Goal: Transaction & Acquisition: Purchase product/service

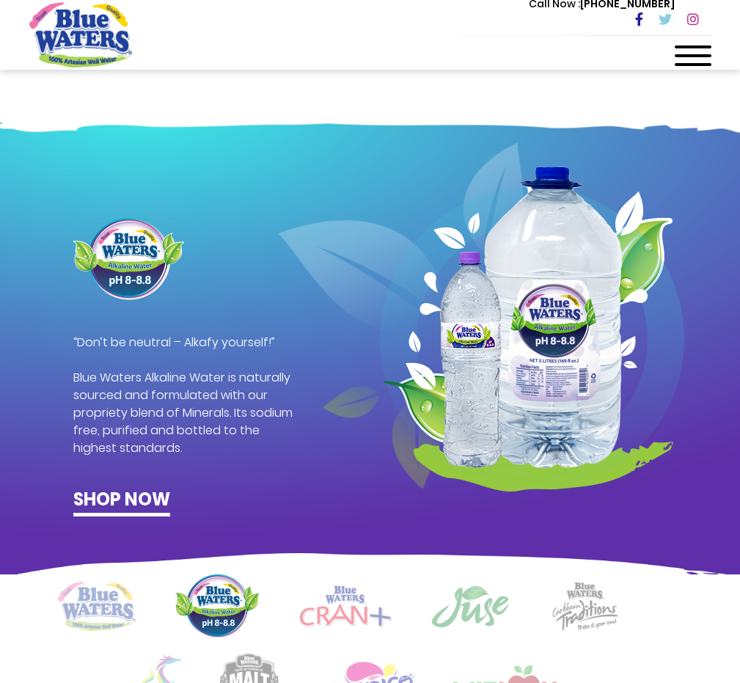
scroll to position [522, 0]
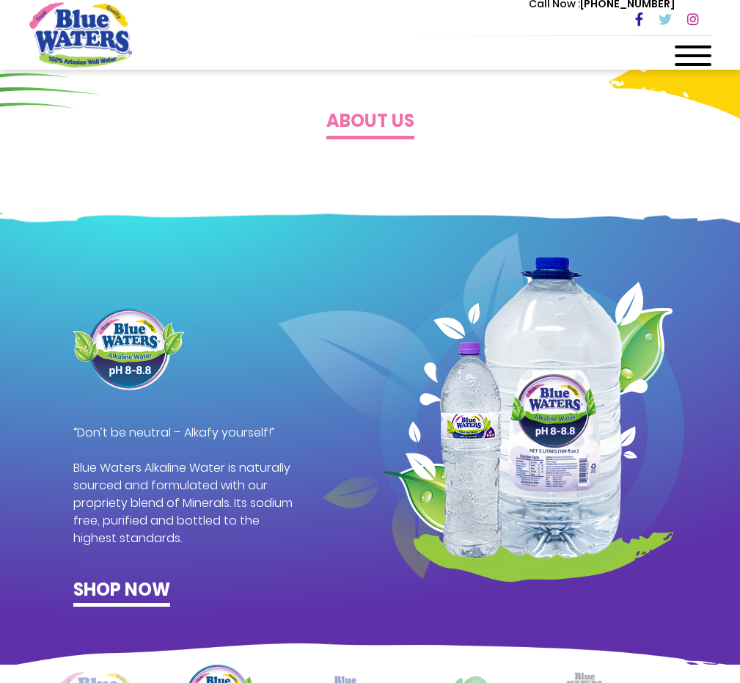
click at [687, 52] on div at bounding box center [693, 59] width 37 height 29
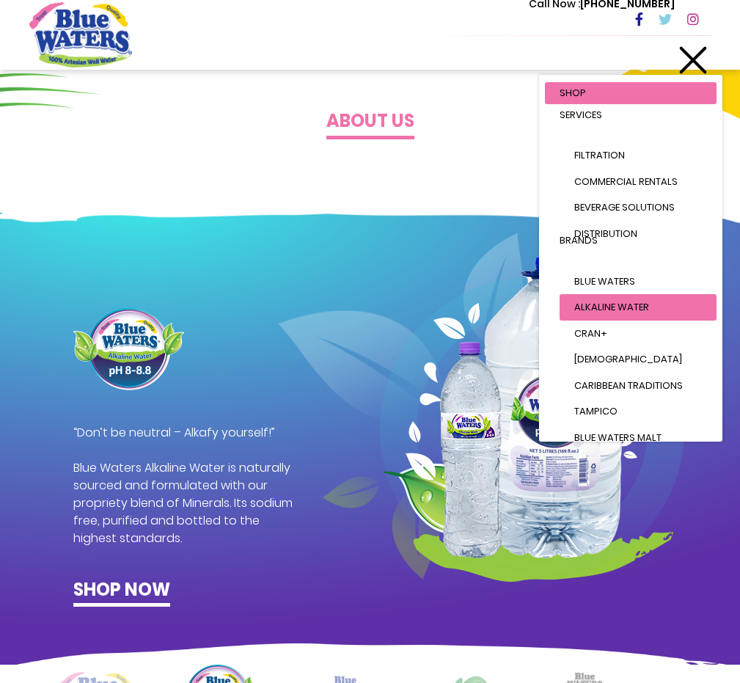
click at [648, 306] on span "Alkaline Water" at bounding box center [611, 307] width 75 height 14
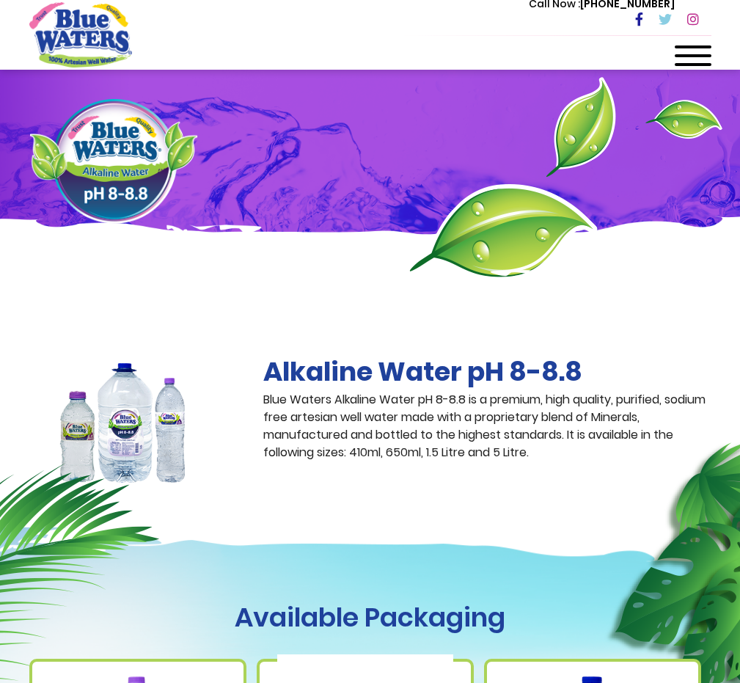
click at [697, 53] on div at bounding box center [693, 59] width 37 height 29
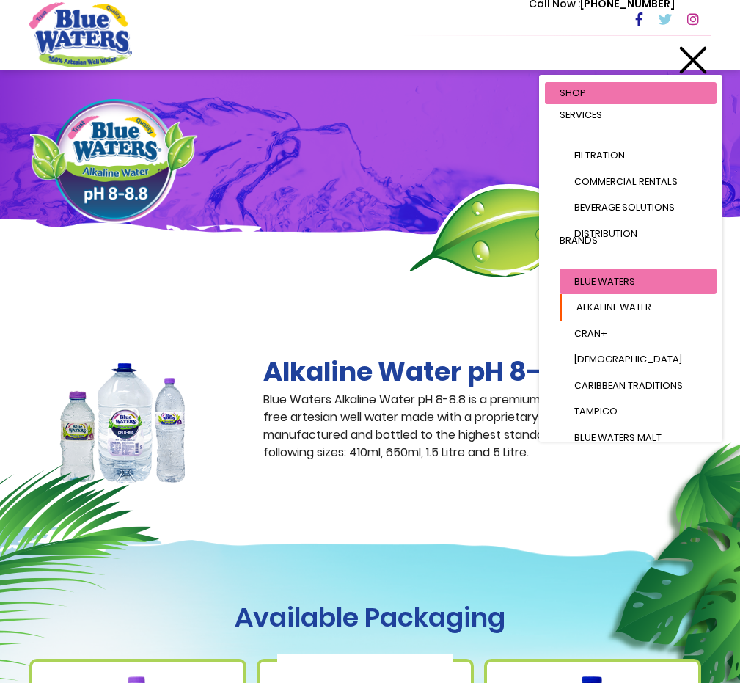
click at [637, 277] on link "Blue Waters" at bounding box center [638, 281] width 157 height 26
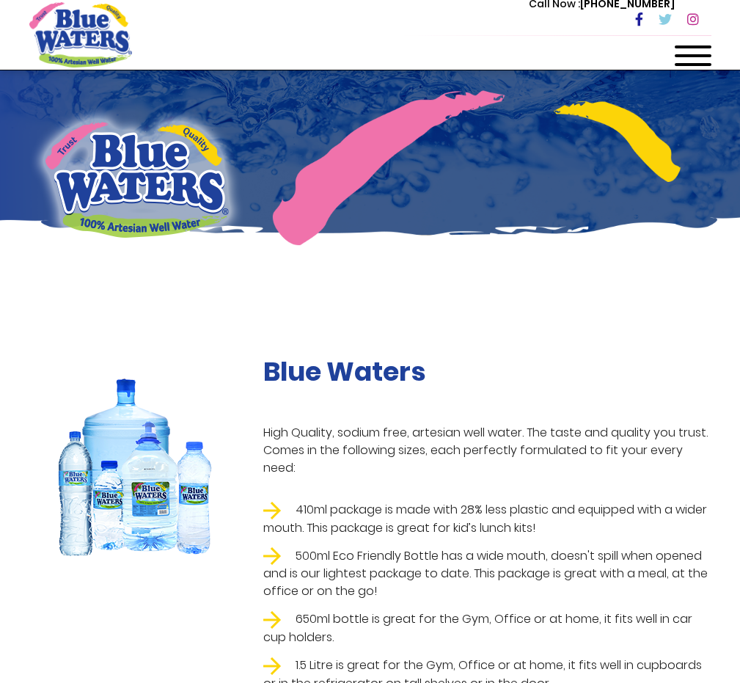
click at [700, 56] on span at bounding box center [693, 55] width 37 height 3
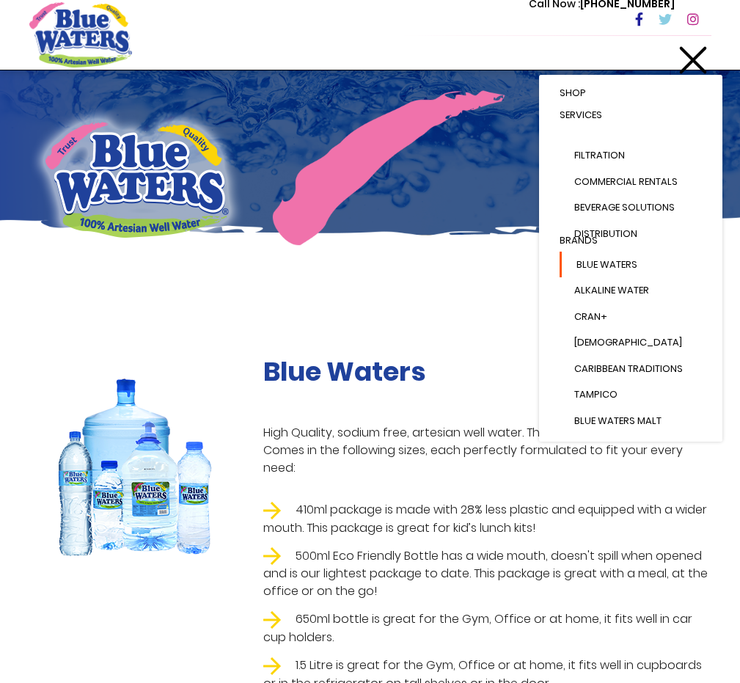
click at [616, 98] on link "Shop" at bounding box center [631, 93] width 172 height 22
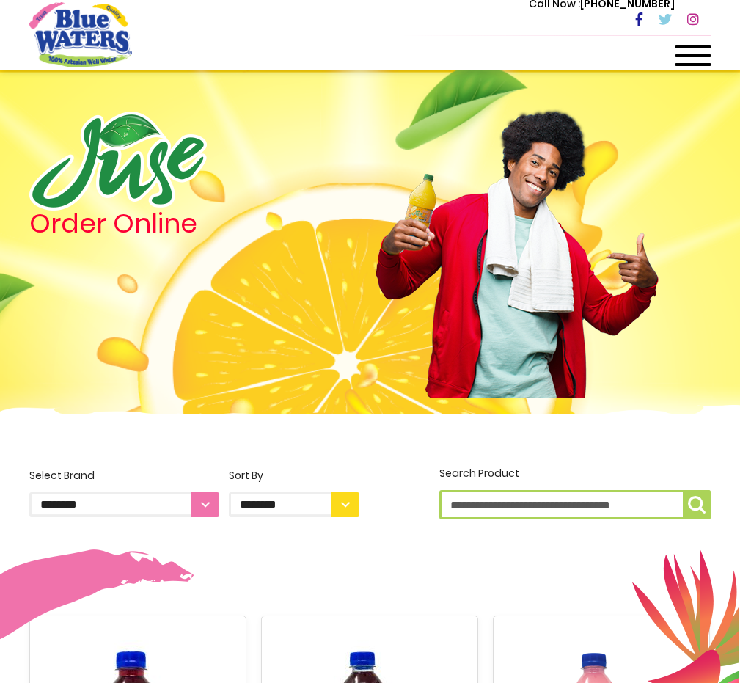
click at [563, 502] on input "Search Product" at bounding box center [574, 504] width 271 height 29
type input "********"
click at [683, 490] on button "Search Product ********" at bounding box center [697, 504] width 28 height 29
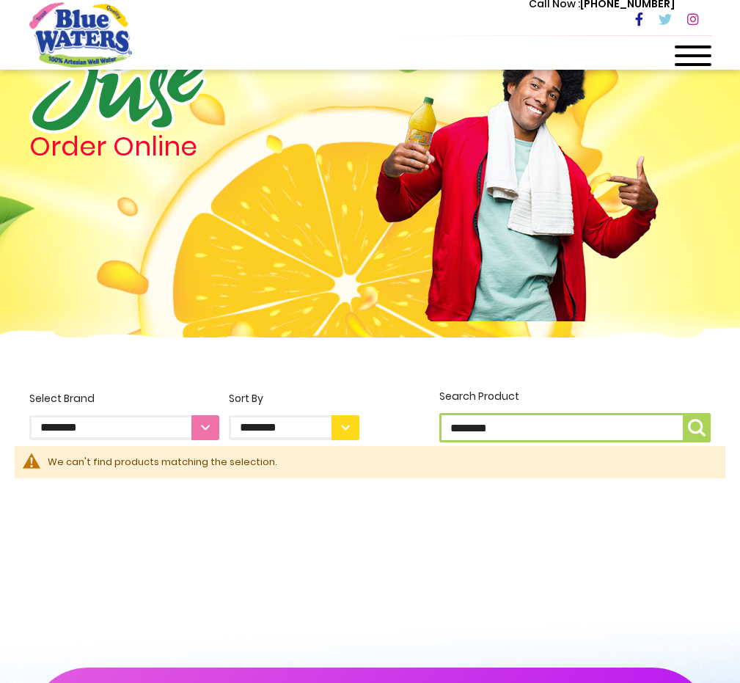
scroll to position [73, 0]
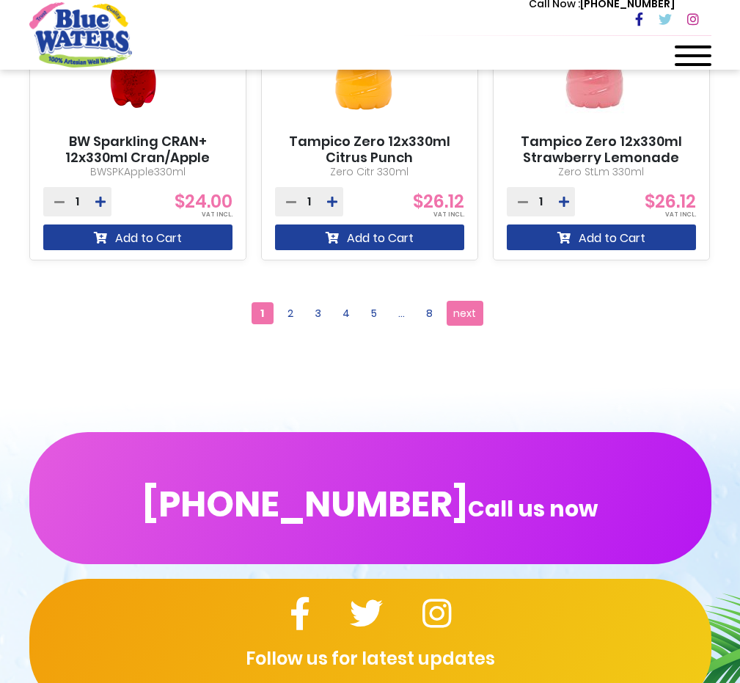
scroll to position [1834, 0]
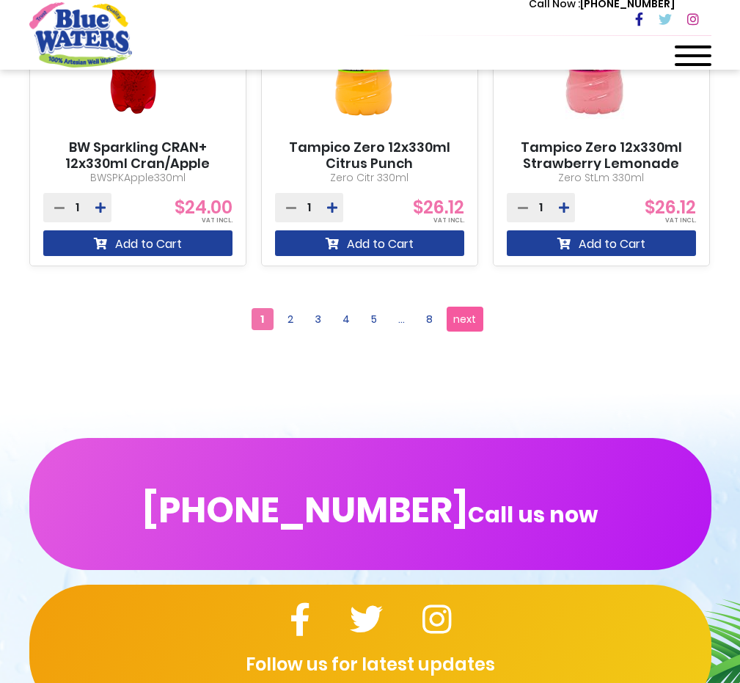
click at [468, 320] on span "next" at bounding box center [464, 319] width 23 height 22
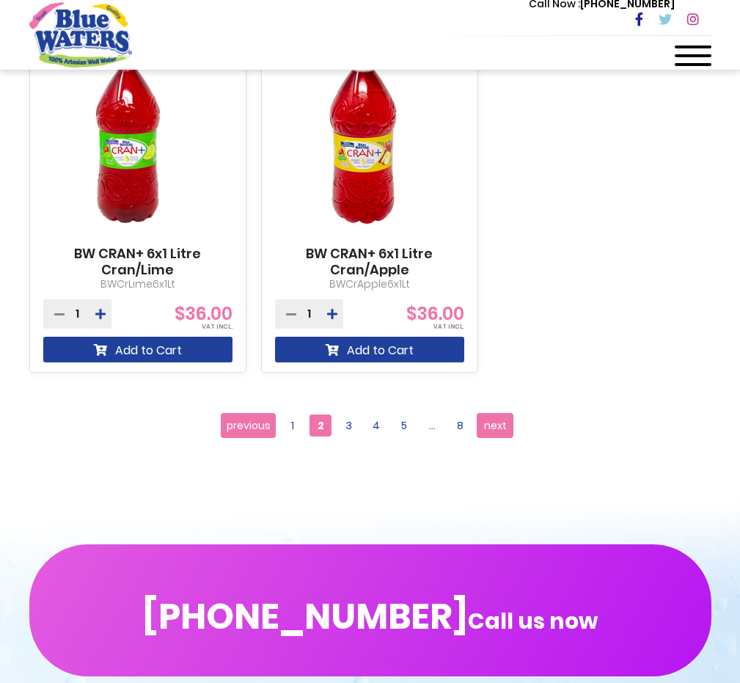
scroll to position [1687, 0]
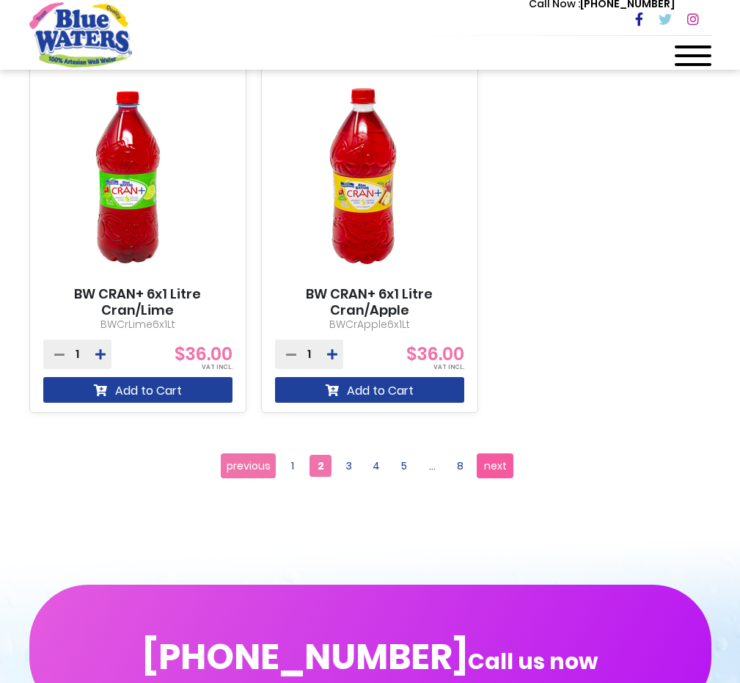
click at [506, 464] on span "next" at bounding box center [495, 466] width 23 height 22
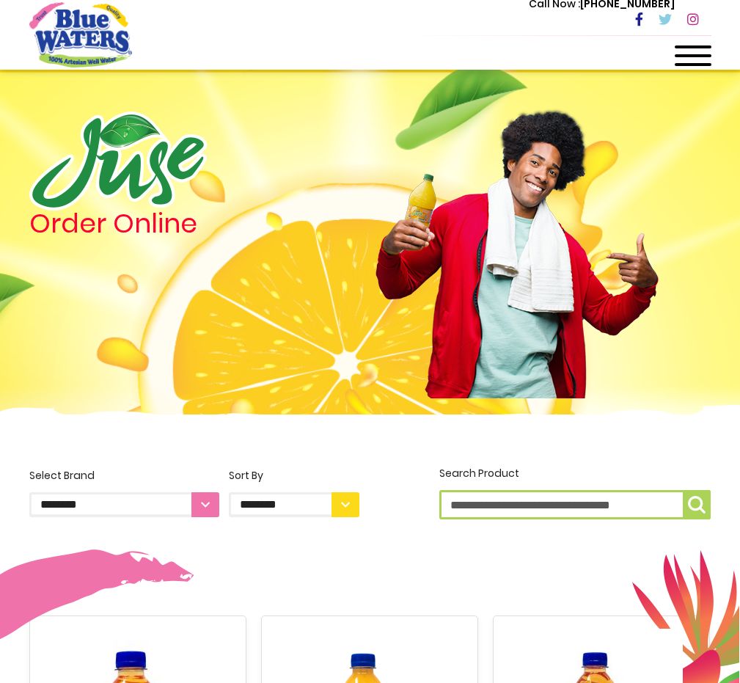
scroll to position [1687, 0]
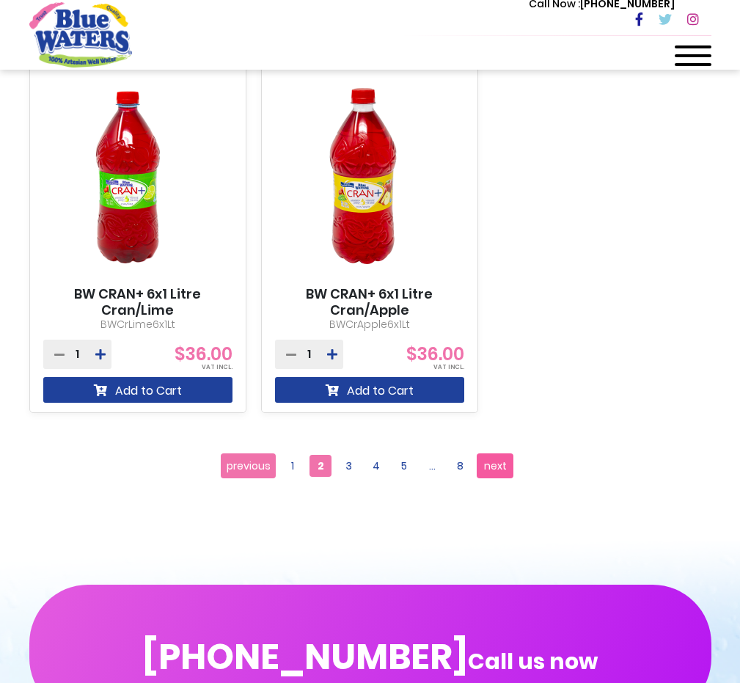
click at [503, 469] on span "next" at bounding box center [495, 466] width 23 height 22
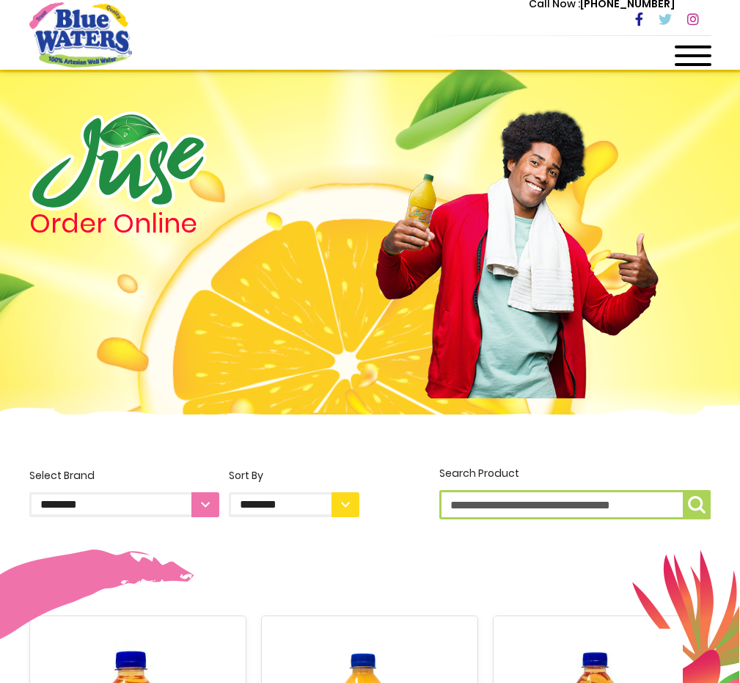
scroll to position [1687, 0]
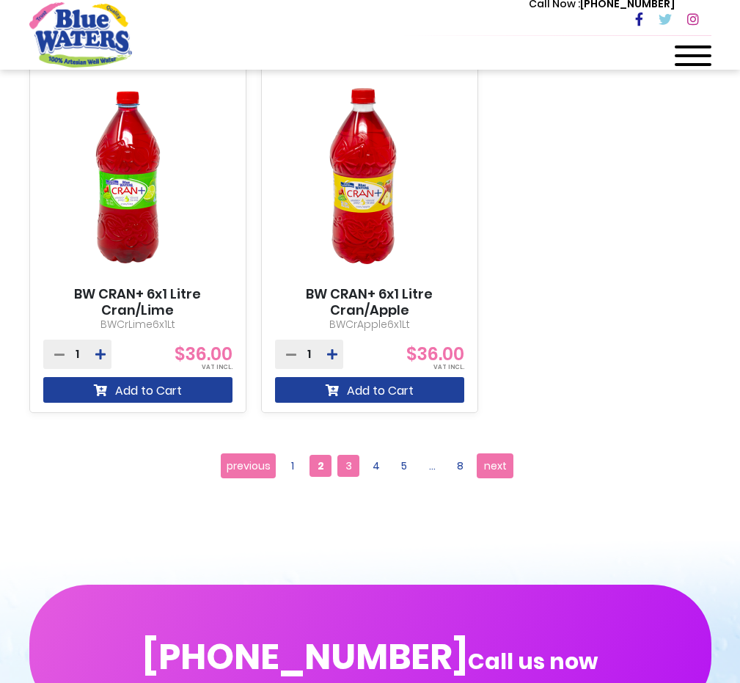
click at [351, 466] on span "3" at bounding box center [348, 466] width 22 height 22
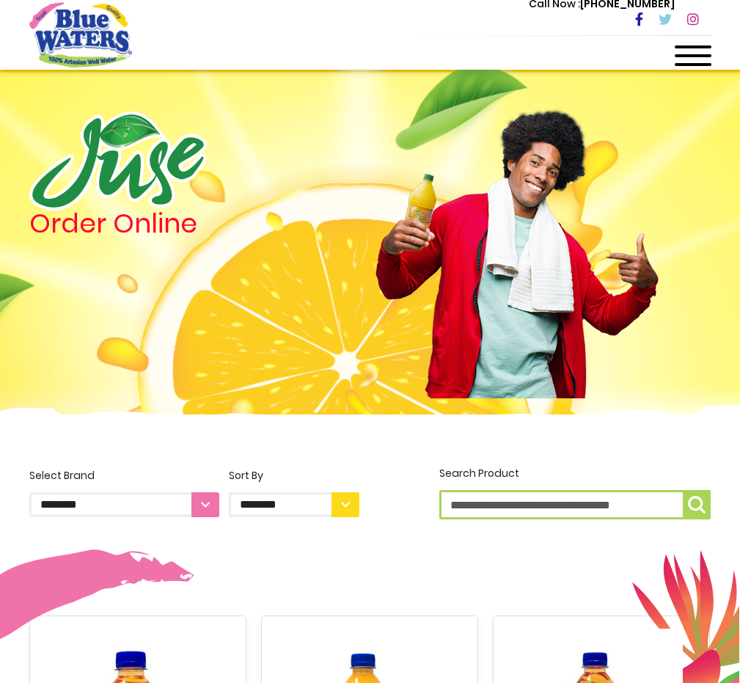
click at [691, 59] on div at bounding box center [693, 59] width 37 height 29
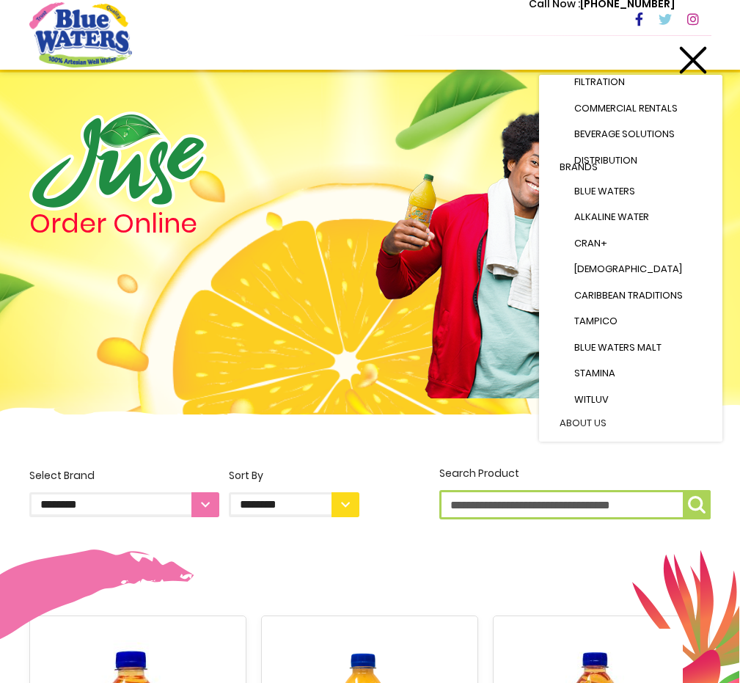
scroll to position [65, 0]
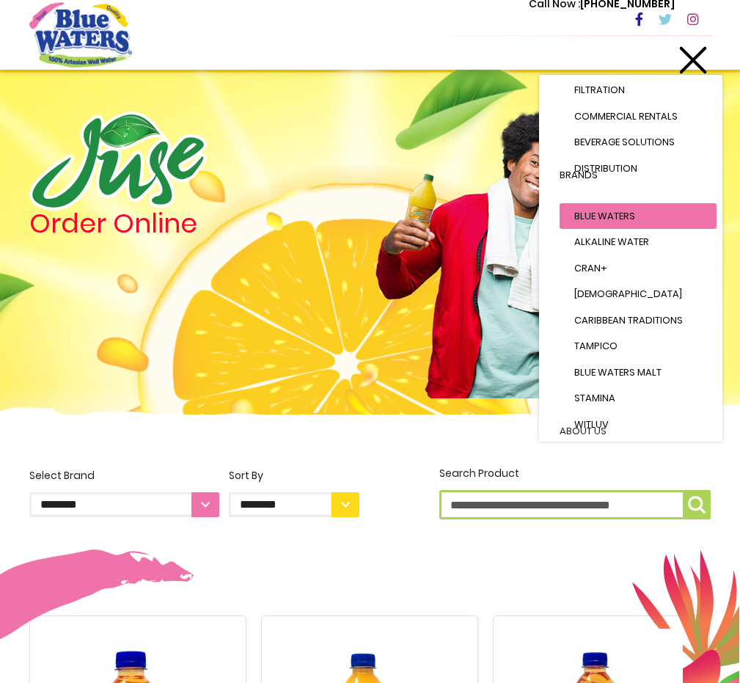
click at [625, 215] on span "Blue Waters" at bounding box center [604, 216] width 61 height 14
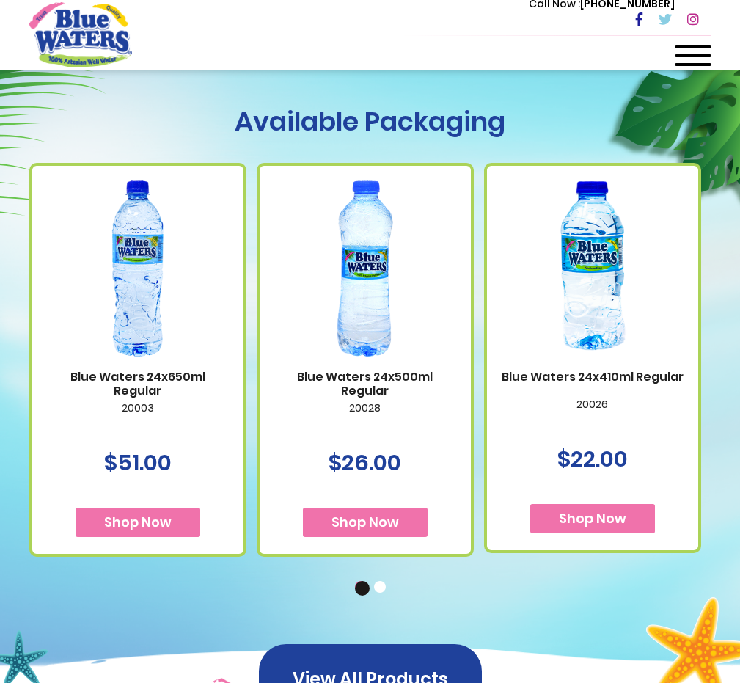
scroll to position [807, 0]
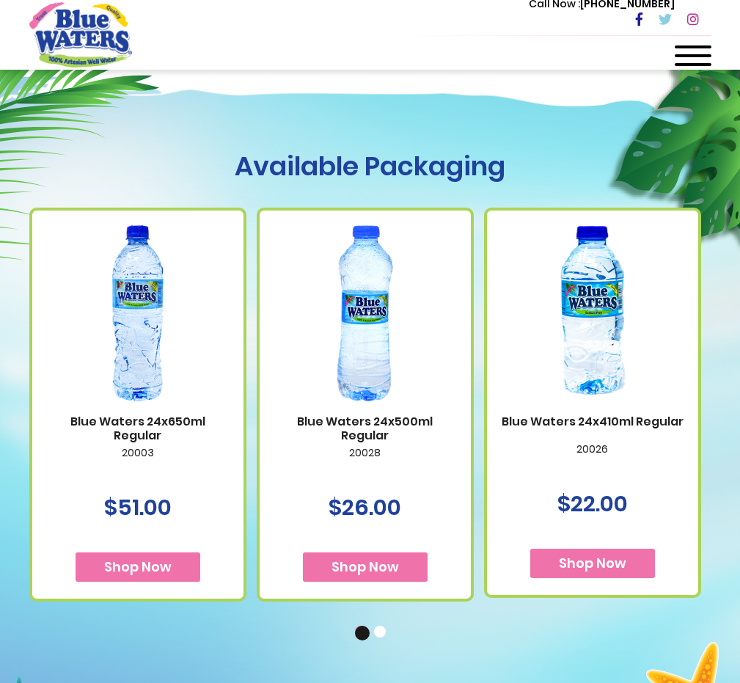
click at [381, 626] on button "2" at bounding box center [381, 633] width 15 height 15
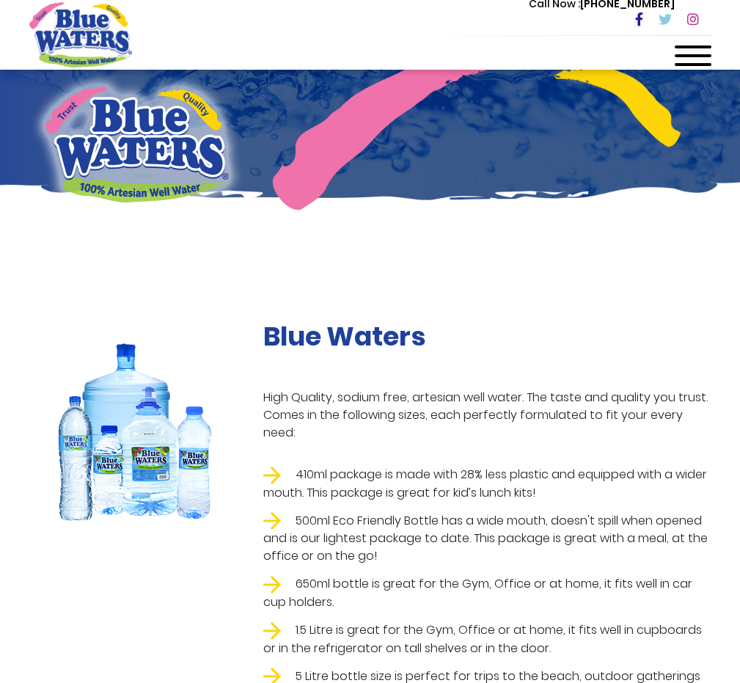
scroll to position [0, 0]
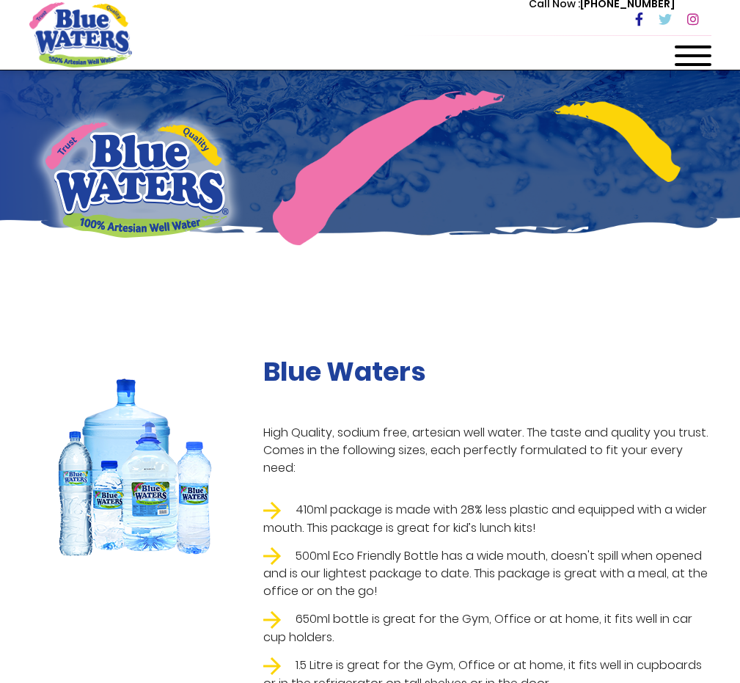
click at [686, 54] on span at bounding box center [693, 55] width 37 height 3
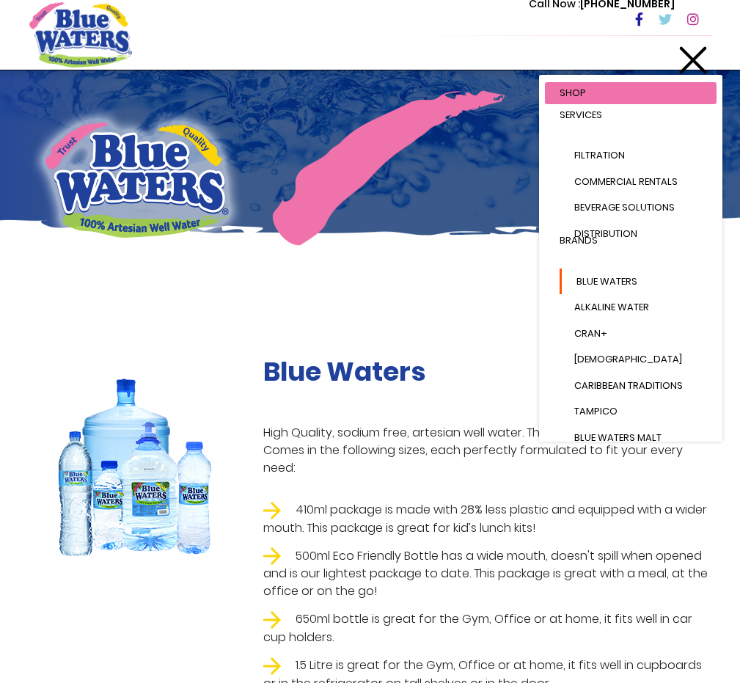
click at [428, 318] on div "Blue Waters High Quality, sodium free, artesian well water. The taste and quali…" at bounding box center [370, 567] width 740 height 555
click at [456, 322] on div "Blue Waters High Quality, sodium free, artesian well water. The taste and quali…" at bounding box center [370, 567] width 740 height 555
click at [689, 51] on div at bounding box center [693, 59] width 37 height 29
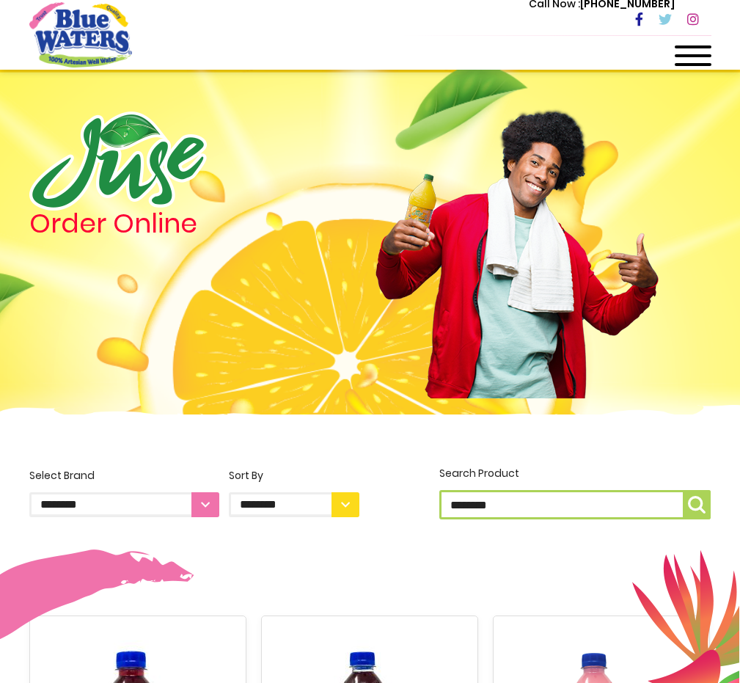
scroll to position [1944, 0]
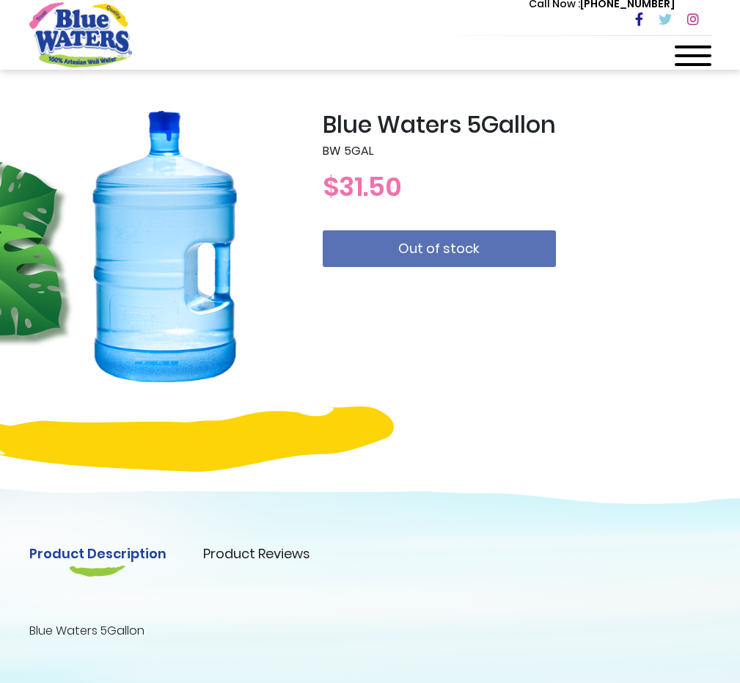
click at [703, 59] on div at bounding box center [693, 59] width 37 height 29
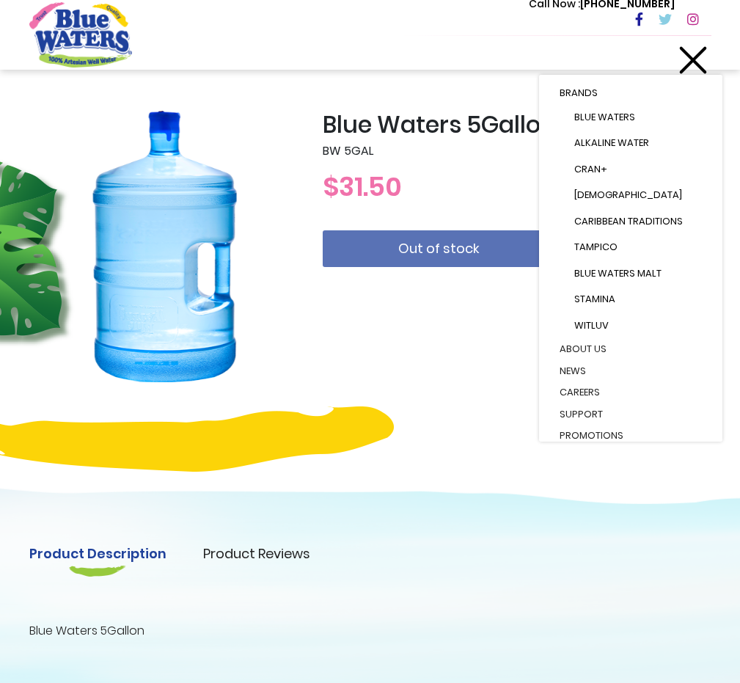
scroll to position [204, 0]
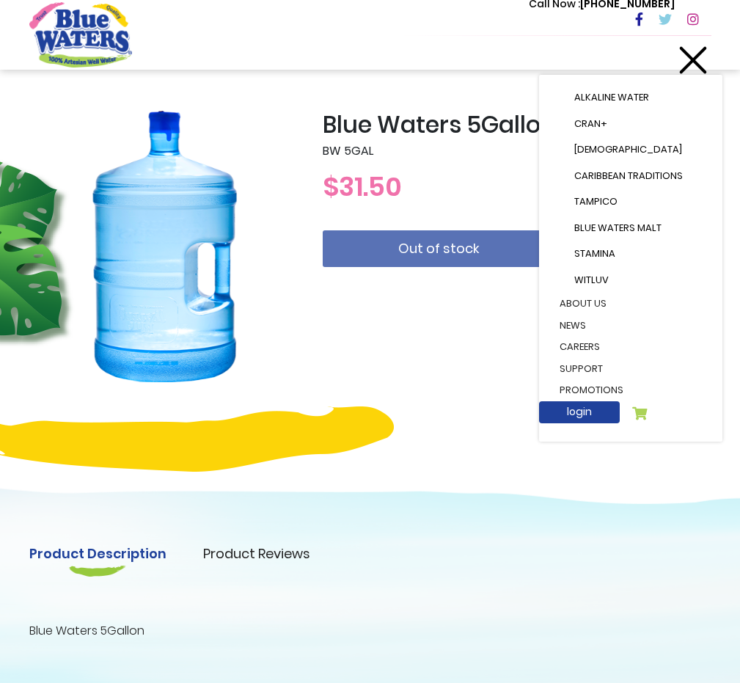
click at [703, 441] on div "Menu Shop Services Filtration Commercial Rentals Beverage Solutions Distributio…" at bounding box center [630, 258] width 183 height 367
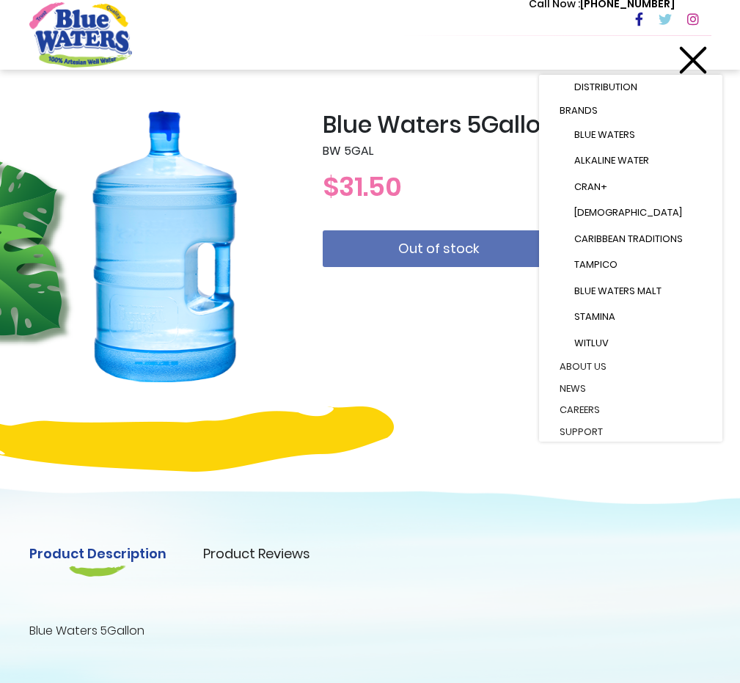
scroll to position [0, 0]
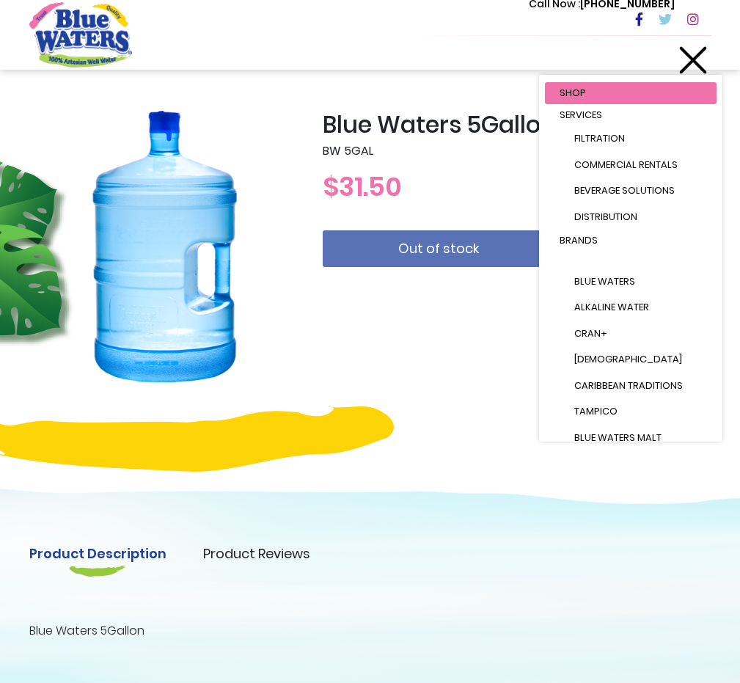
click at [433, 340] on div "Blue Waters 5Gallon BW 5GAL $31.50 Out of stock" at bounding box center [517, 274] width 411 height 326
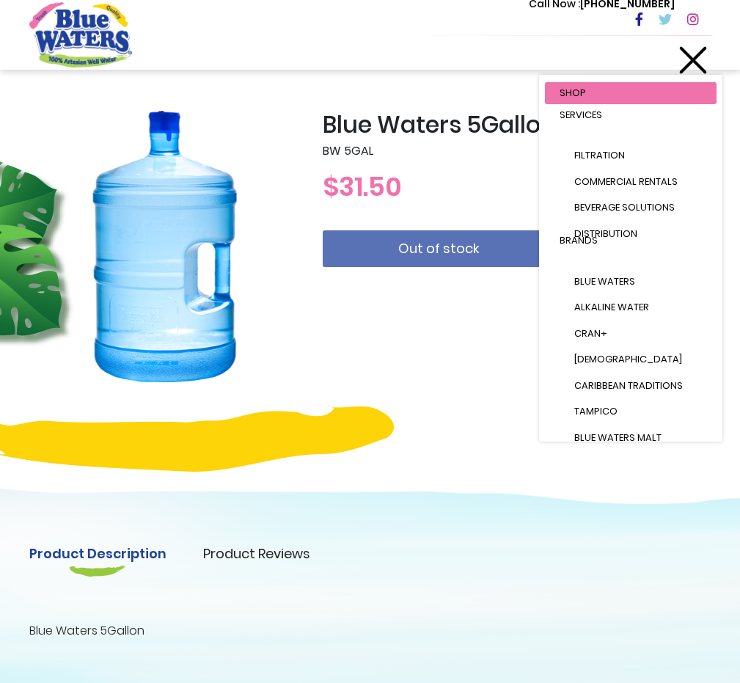
click at [700, 62] on div at bounding box center [693, 59] width 37 height 29
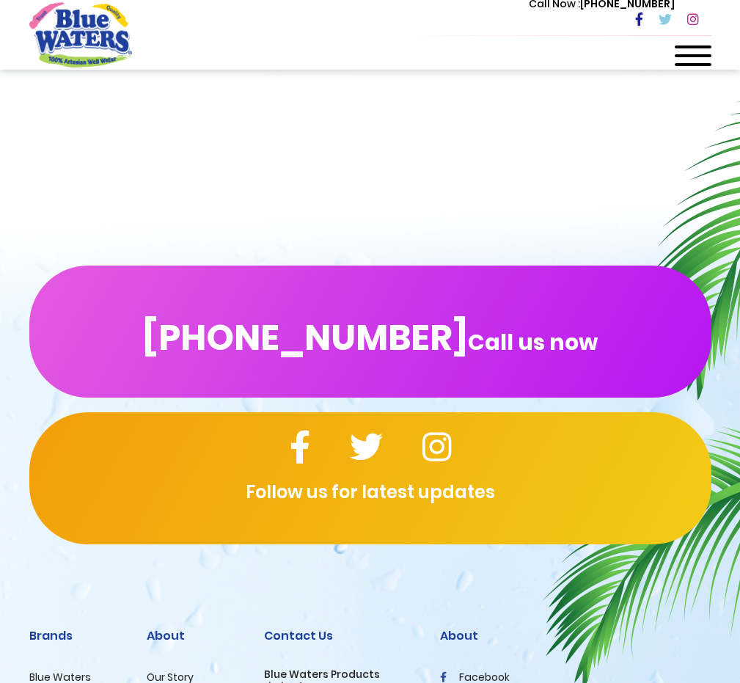
scroll to position [684, 0]
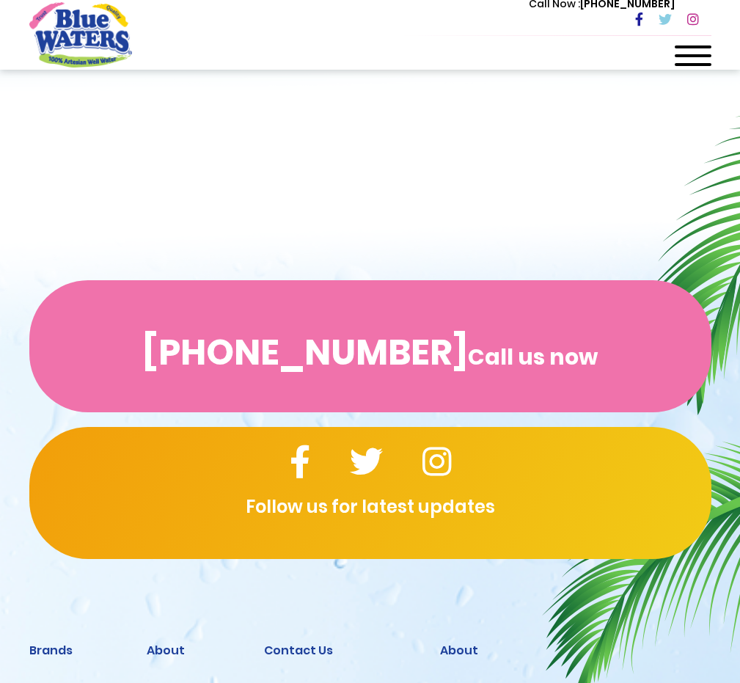
click at [517, 359] on span "Call us now" at bounding box center [533, 357] width 130 height 8
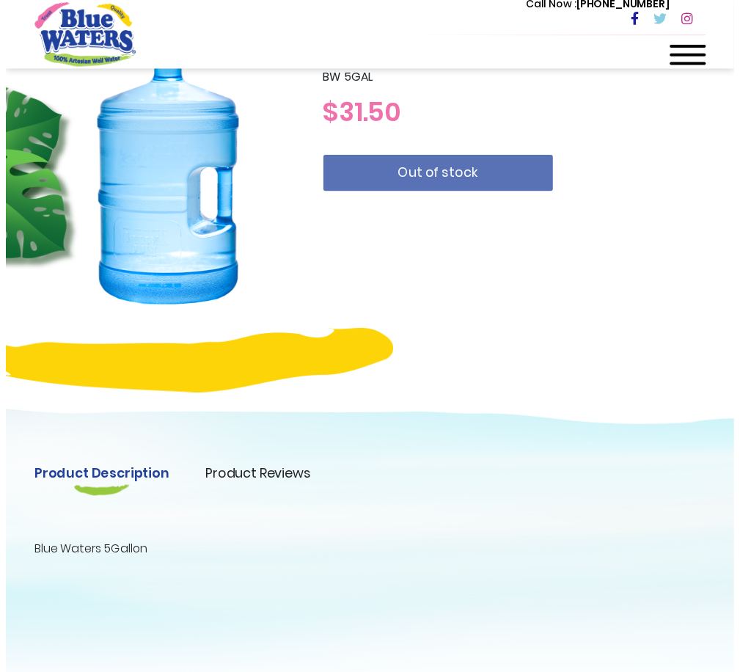
scroll to position [0, 0]
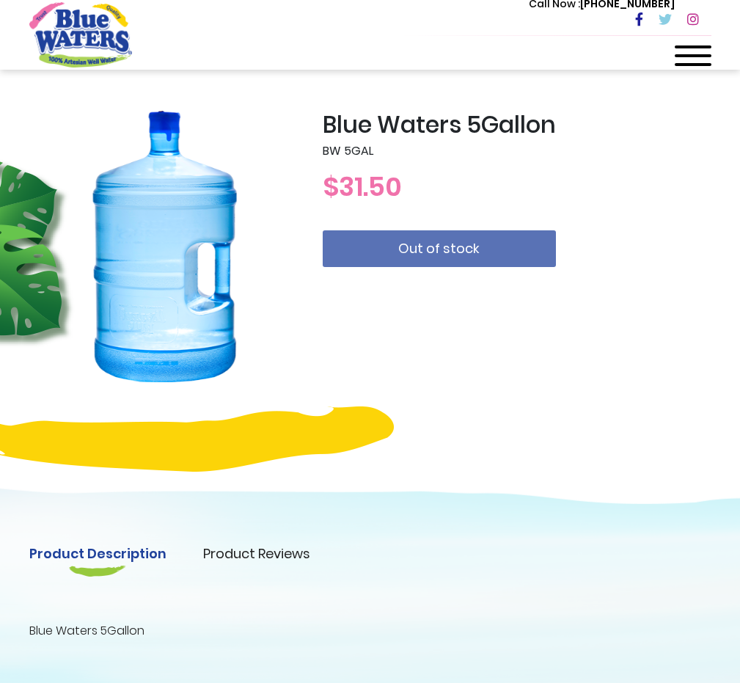
click at [282, 560] on link "Product Reviews" at bounding box center [256, 554] width 107 height 20
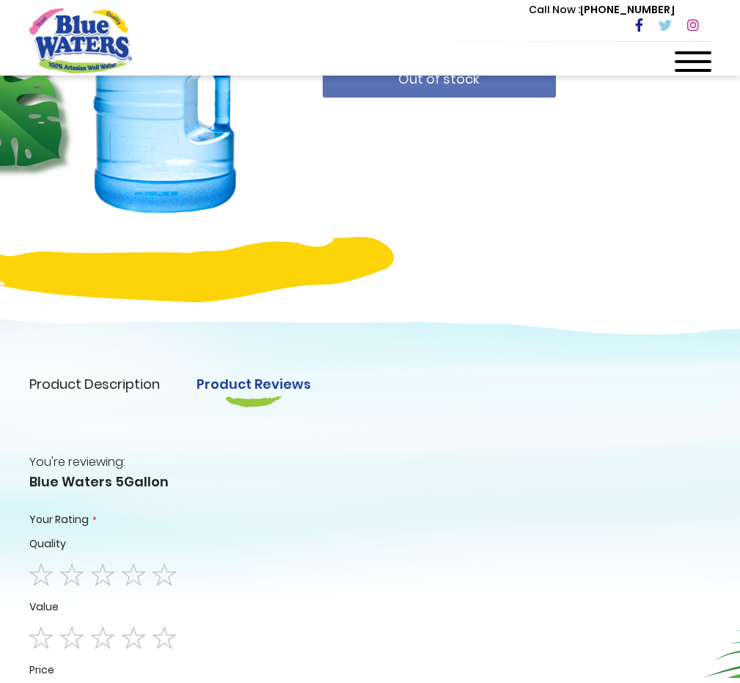
scroll to position [147, 0]
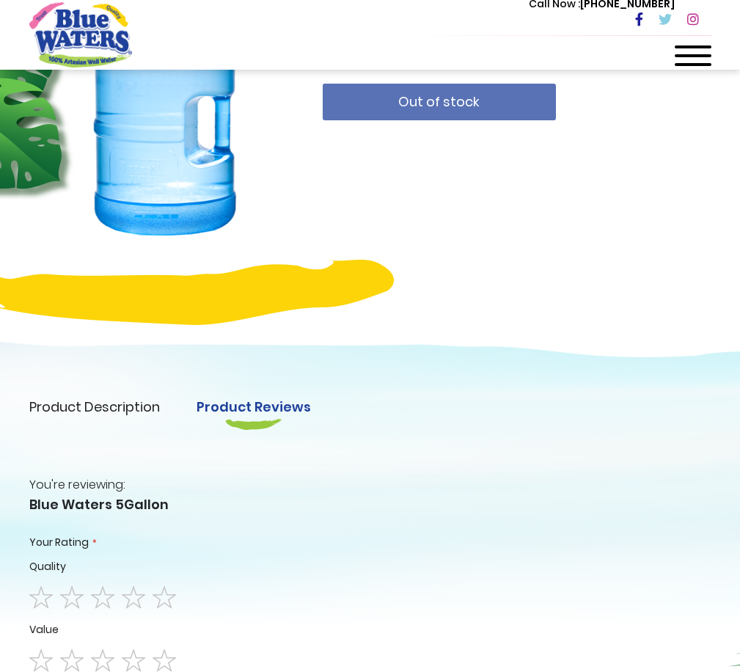
click at [147, 409] on link "Product Description" at bounding box center [94, 407] width 131 height 20
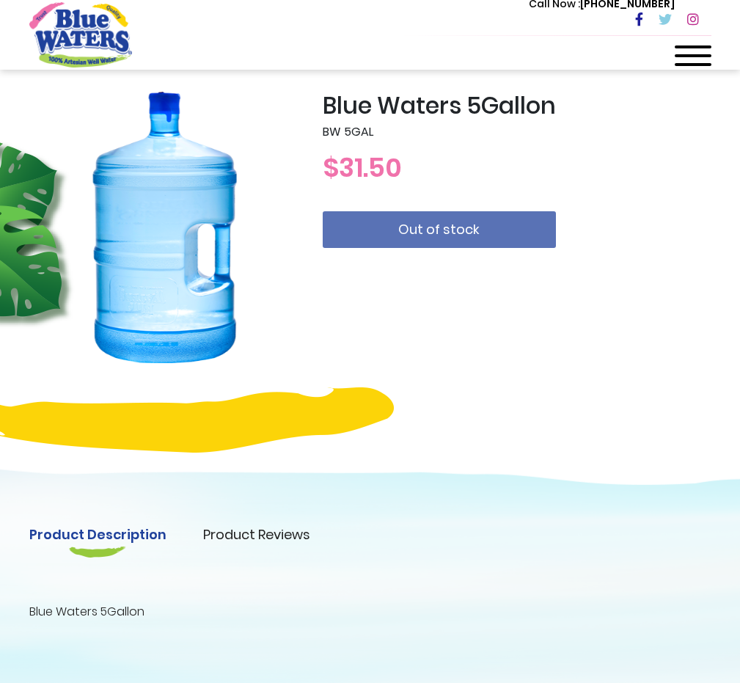
scroll to position [0, 0]
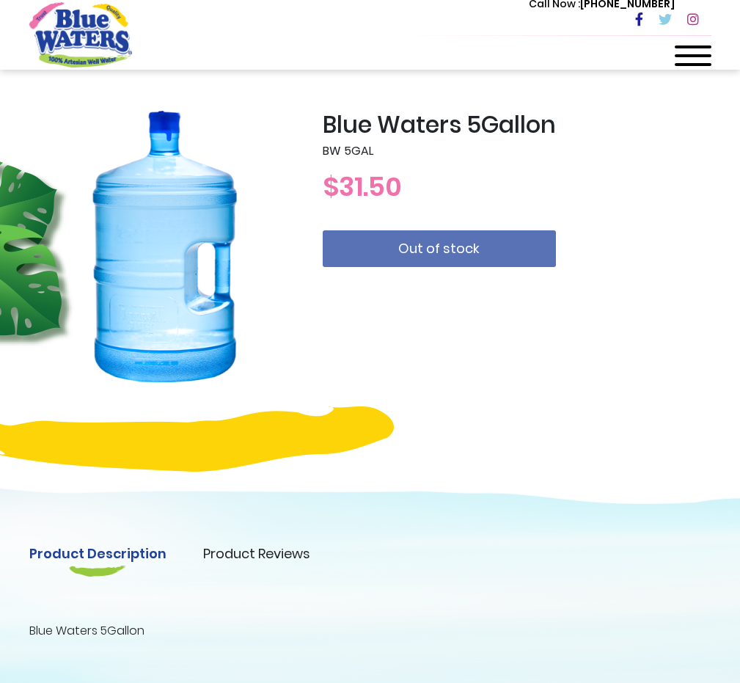
click at [694, 62] on div at bounding box center [693, 59] width 37 height 29
